Goal: Task Accomplishment & Management: Manage account settings

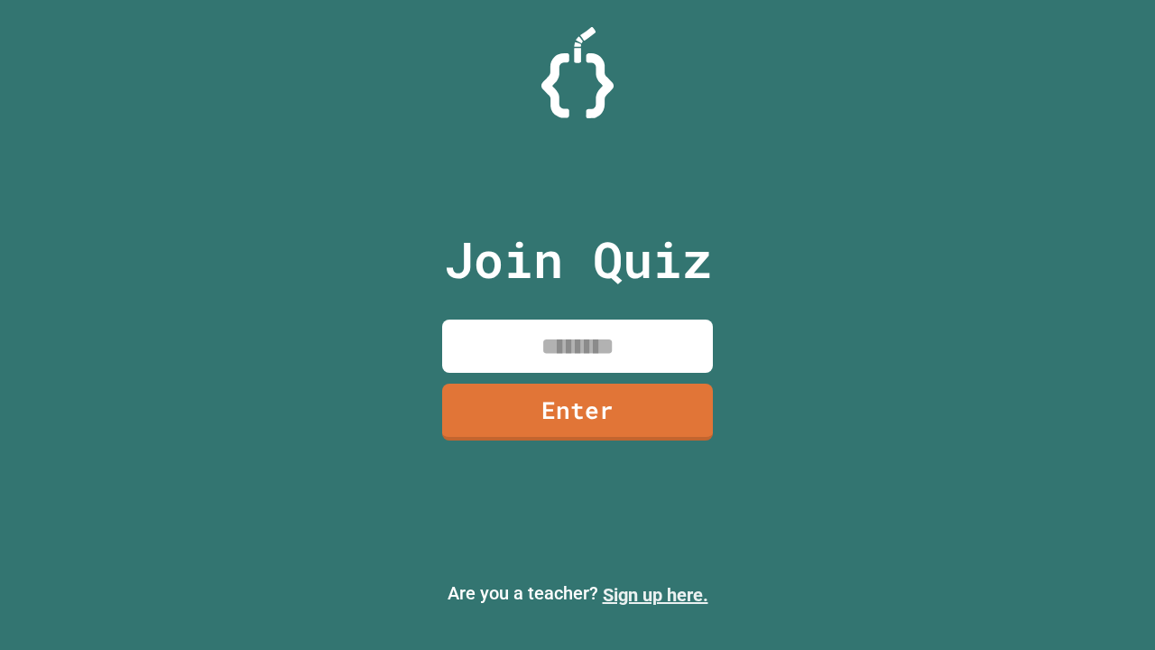
click at [655, 595] on link "Sign up here." at bounding box center [656, 595] width 106 height 22
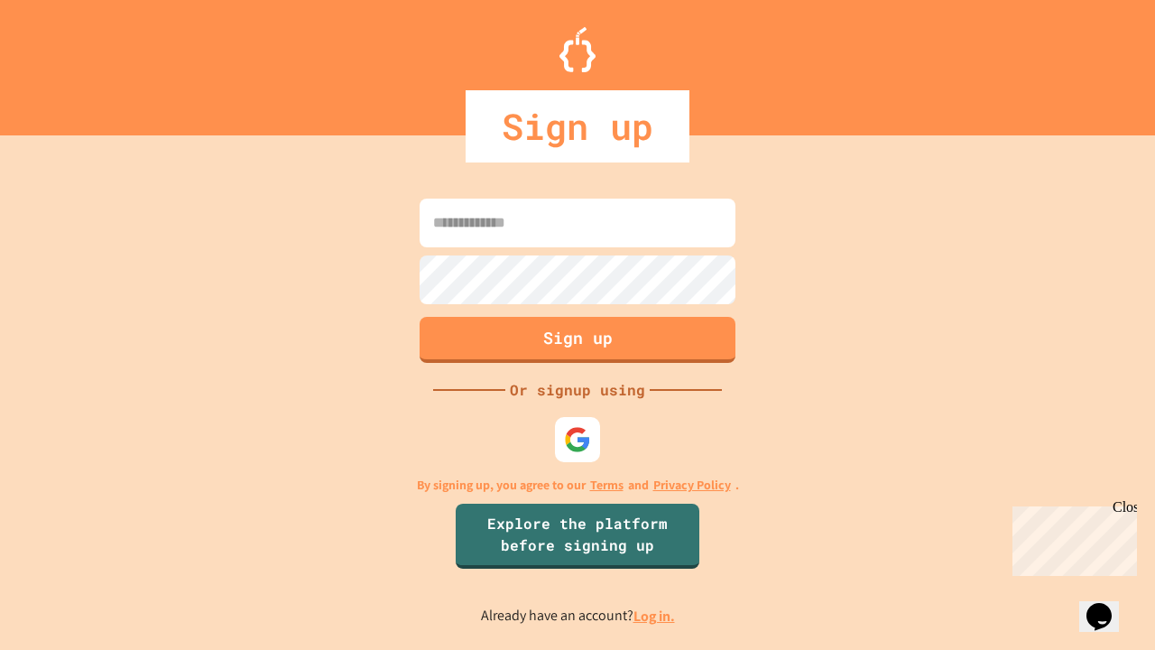
click at [655, 616] on link "Log in." at bounding box center [655, 615] width 42 height 19
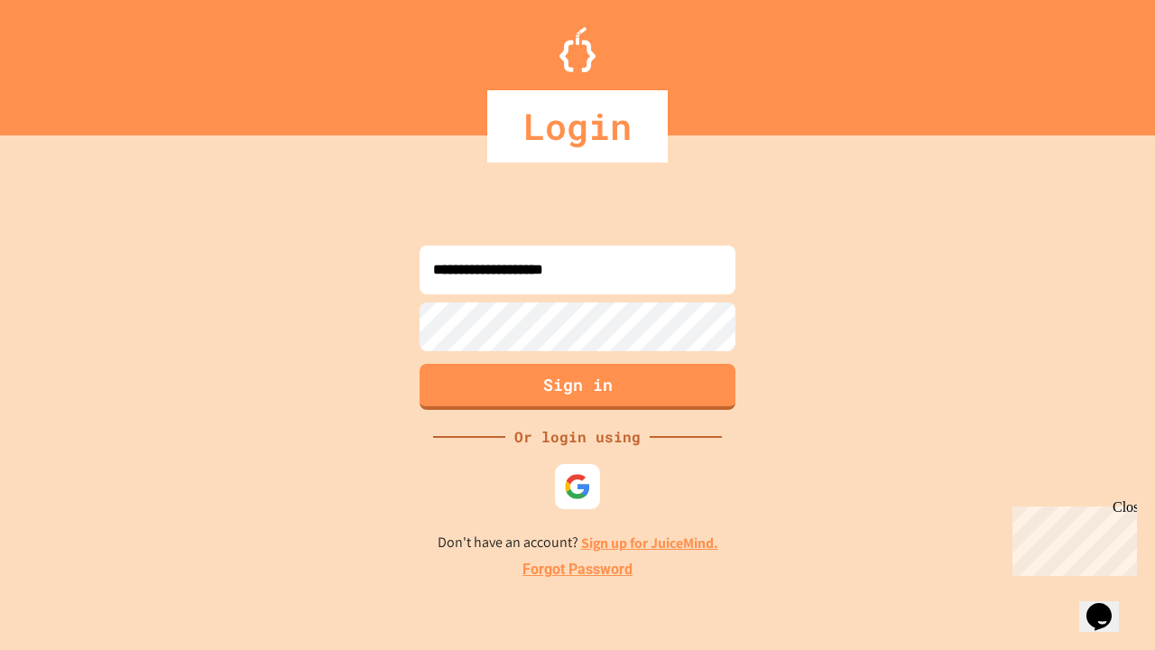
type input "**********"
